Goal: Task Accomplishment & Management: Complete application form

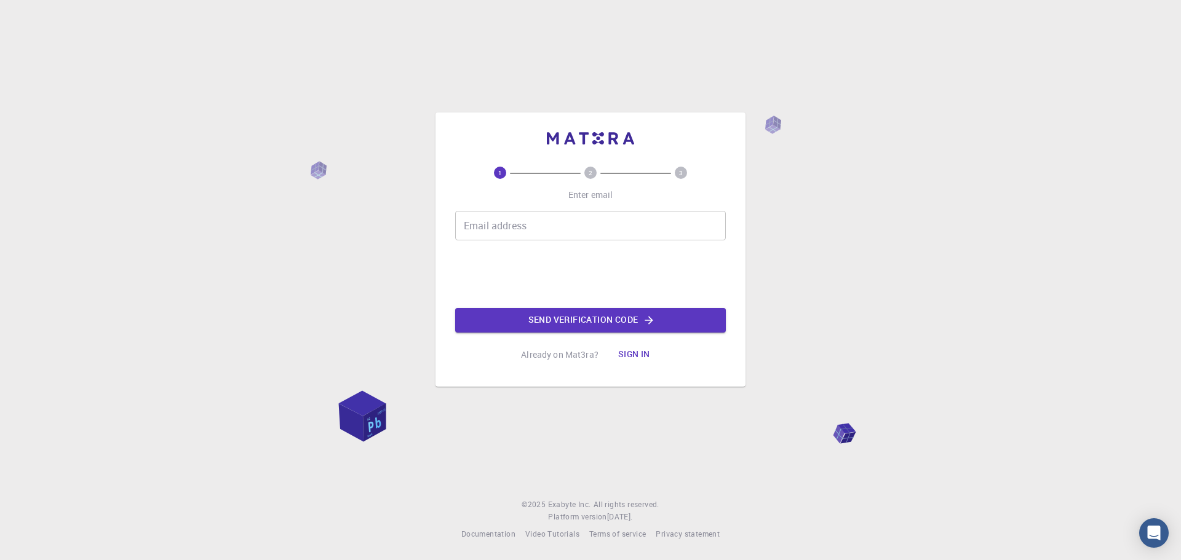
drag, startPoint x: 0, startPoint y: 0, endPoint x: 554, endPoint y: 217, distance: 595.3
click at [554, 217] on input "Email address" at bounding box center [590, 226] width 271 height 30
type input "[EMAIL_ADDRESS][DOMAIN_NAME]"
click at [555, 321] on button "Send verification code" at bounding box center [590, 320] width 271 height 25
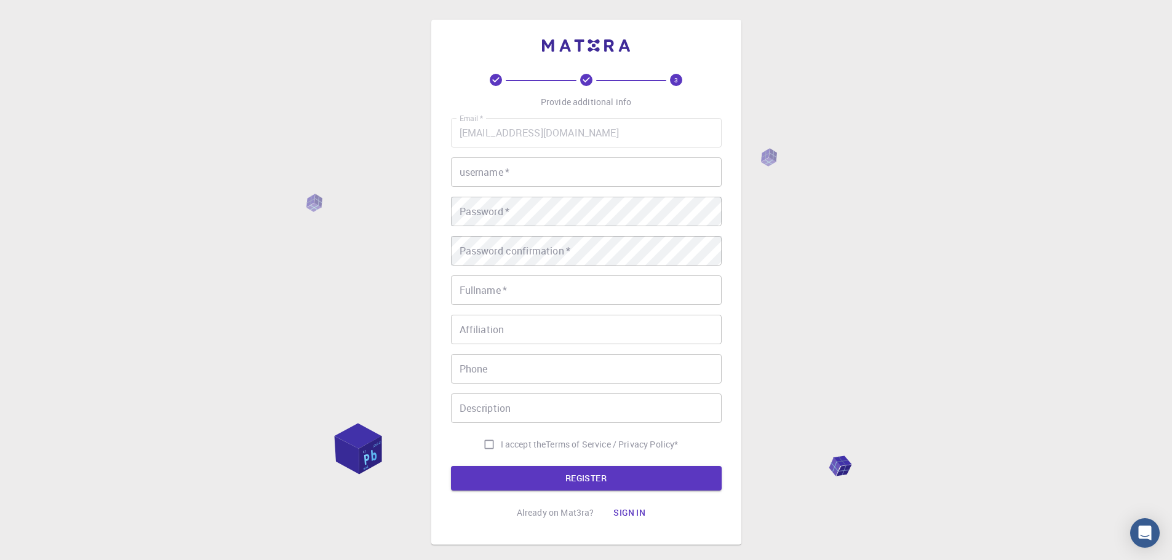
click at [536, 166] on input "username   *" at bounding box center [586, 172] width 271 height 30
type input "Bagetka"
click at [525, 243] on div "Password confirmation   * Password confirmation   *" at bounding box center [586, 251] width 271 height 30
click at [520, 286] on input "Fullname   *" at bounding box center [586, 291] width 271 height 30
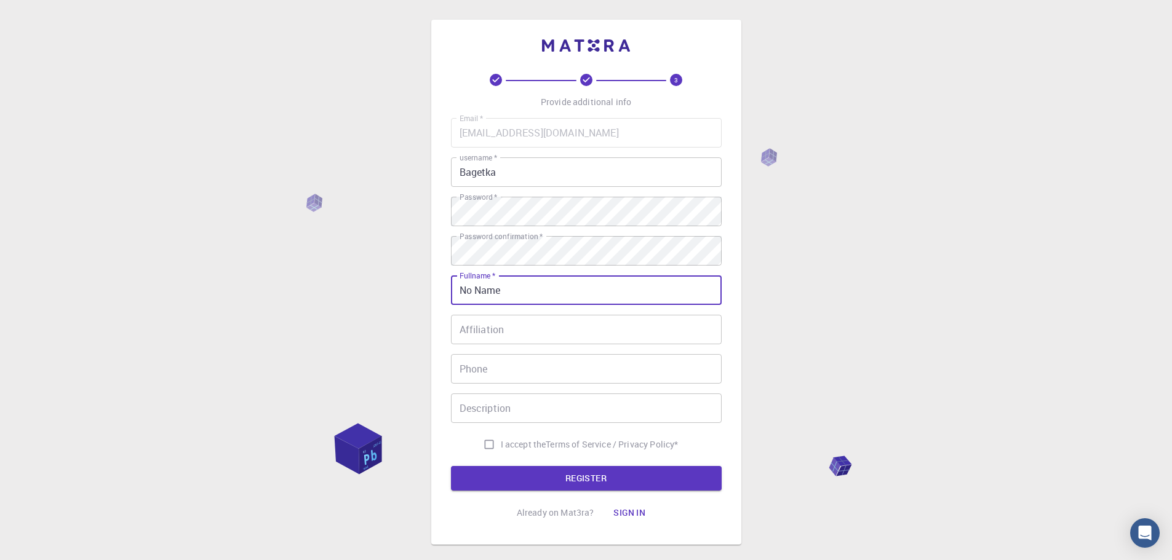
type input "No Name"
click at [497, 329] on input "Affiliation" at bounding box center [586, 330] width 271 height 30
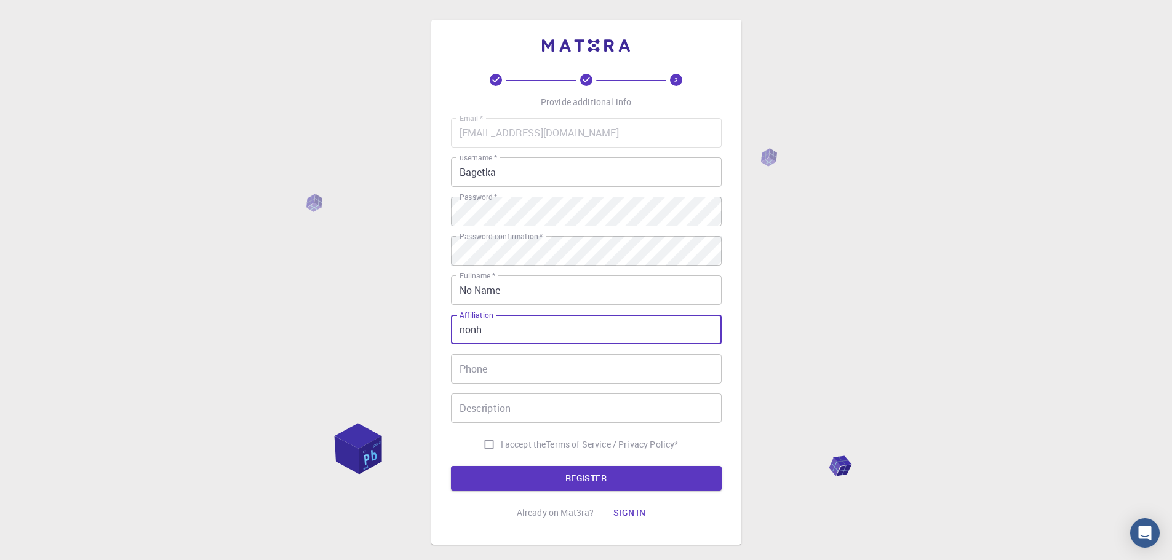
type input "nonh"
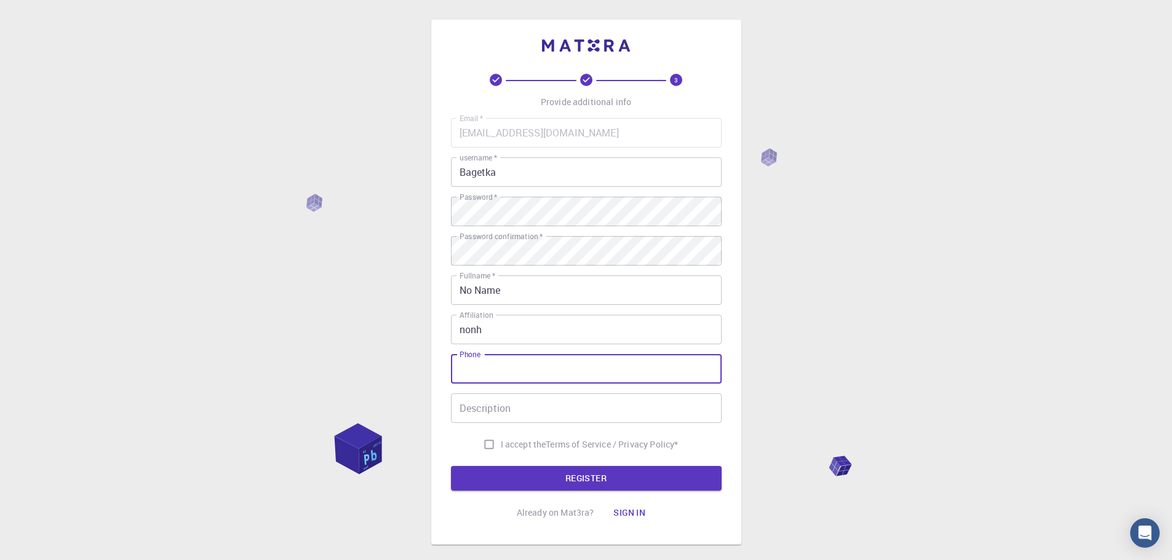
click at [513, 381] on input "Phone" at bounding box center [586, 369] width 271 height 30
type input "nonh"
click at [527, 407] on input "Description" at bounding box center [586, 409] width 271 height 30
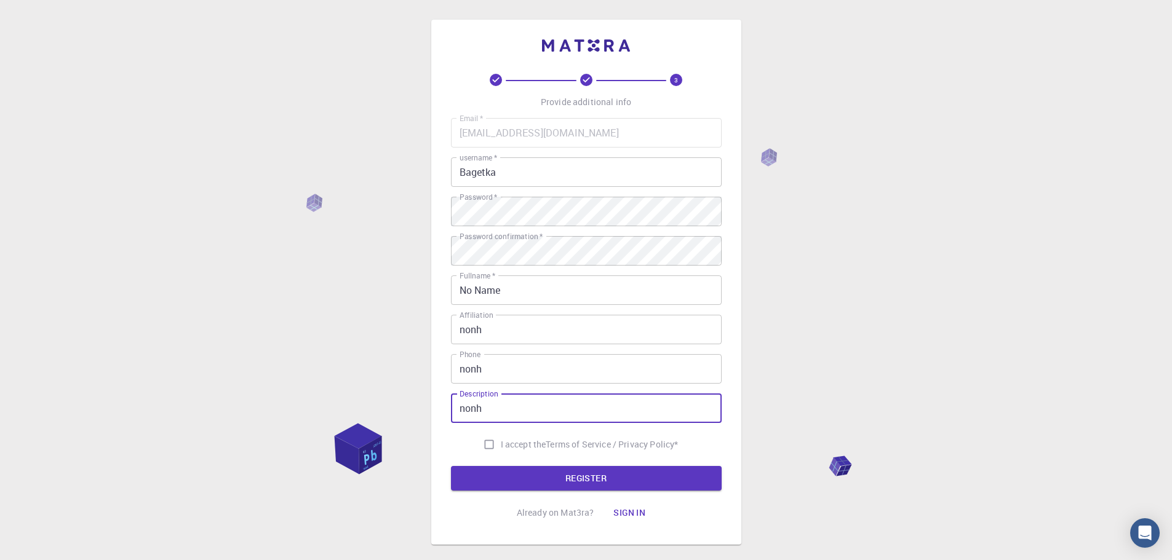
type input "nonh"
click at [477, 448] on input "I accept the Terms of Service / Privacy Policy *" at bounding box center [488, 444] width 23 height 23
checkbox input "true"
click at [505, 470] on button "REGISTER" at bounding box center [586, 478] width 271 height 25
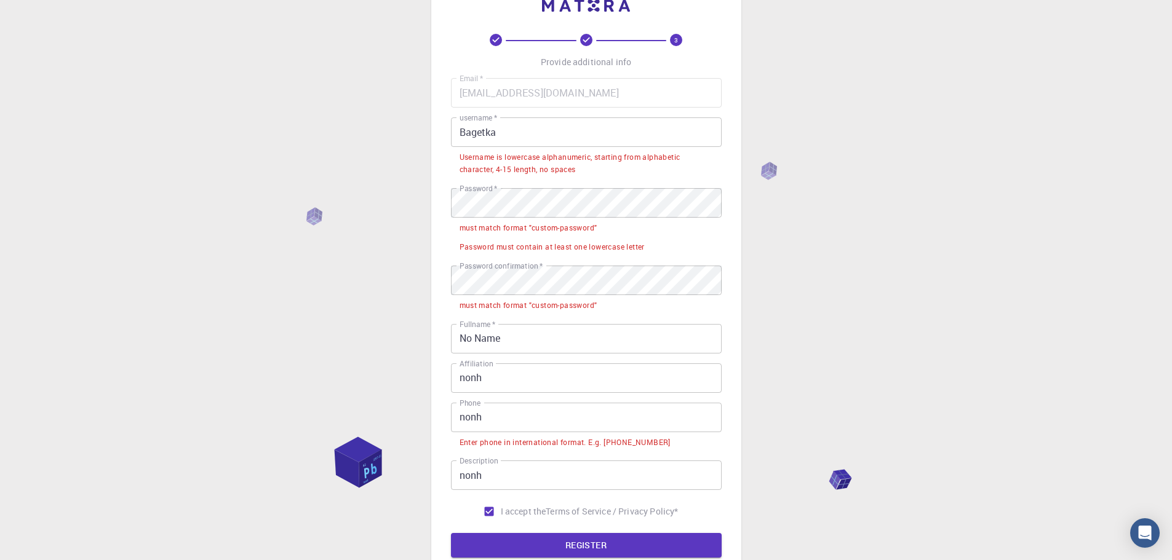
scroll to position [43, 0]
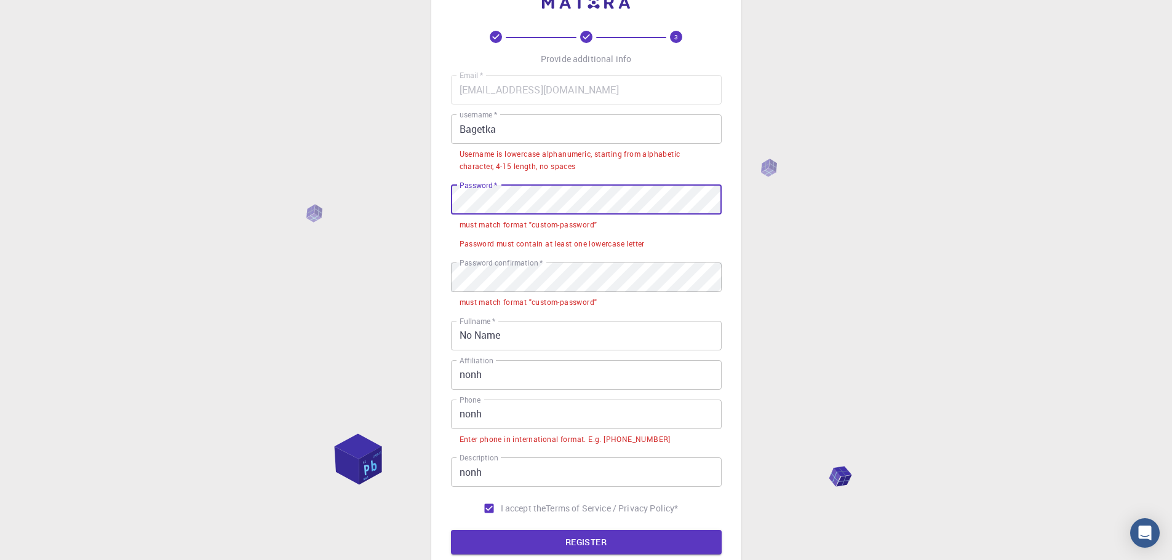
click at [407, 188] on div "3 Provide additional info Email   * [EMAIL_ADDRESS][DOMAIN_NAME] Email   * user…" at bounding box center [586, 323] width 1172 height 733
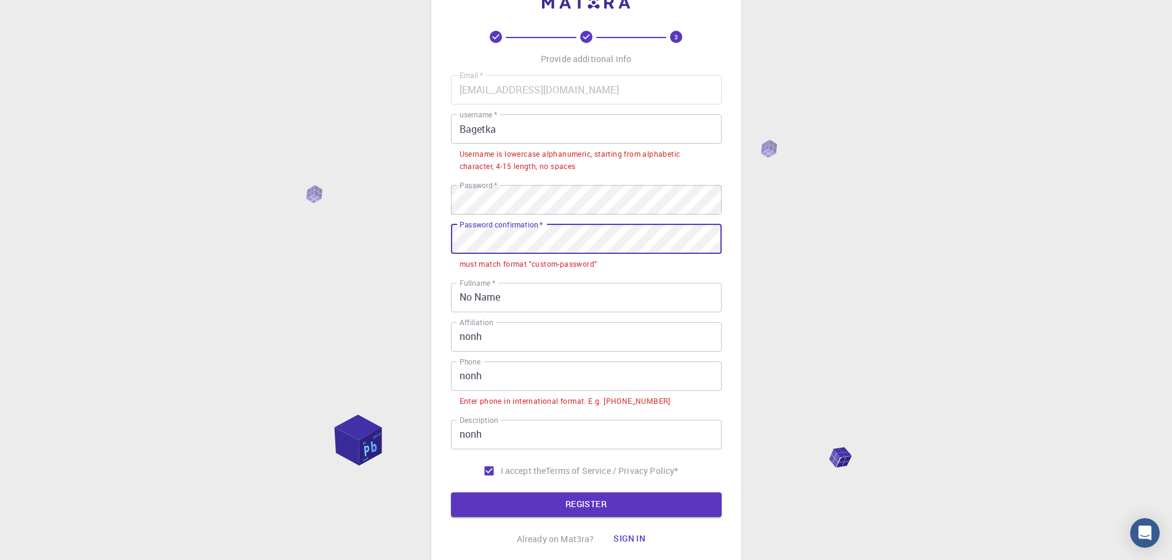
click at [416, 252] on div "3 Provide additional info Email   * [EMAIL_ADDRESS][DOMAIN_NAME] Email   * user…" at bounding box center [586, 304] width 1172 height 695
